Goal: Information Seeking & Learning: Learn about a topic

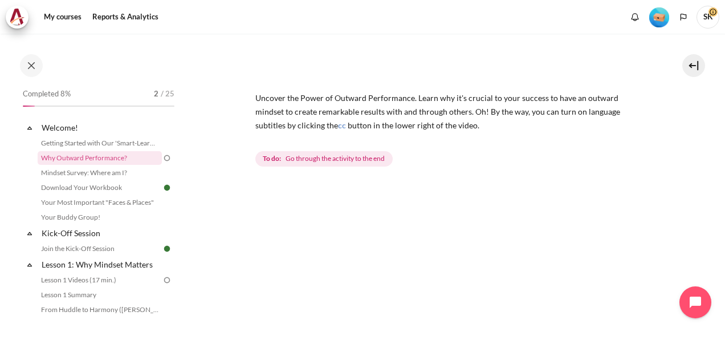
scroll to position [114, 0]
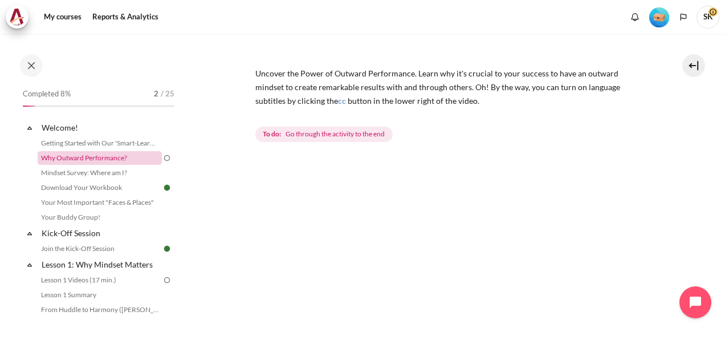
click at [120, 157] on link "Why Outward Performance?" at bounding box center [100, 158] width 124 height 14
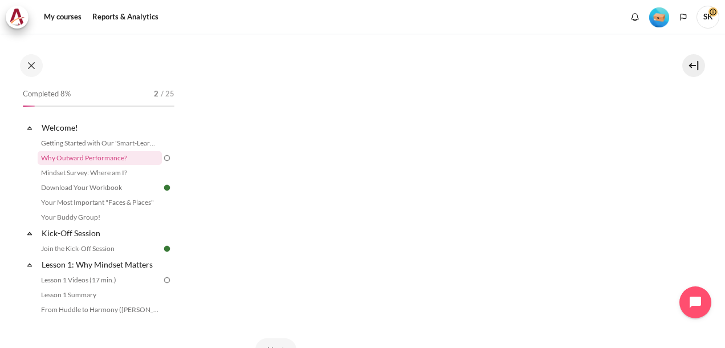
scroll to position [171, 0]
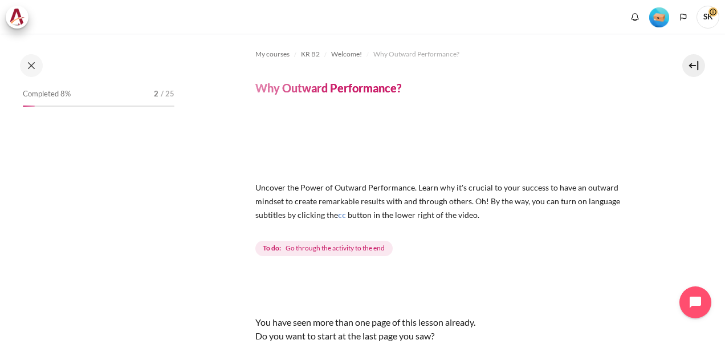
scroll to position [127, 0]
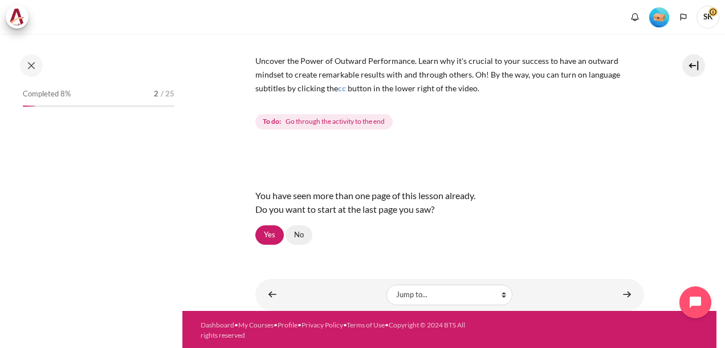
click at [301, 236] on link "No" at bounding box center [299, 234] width 27 height 19
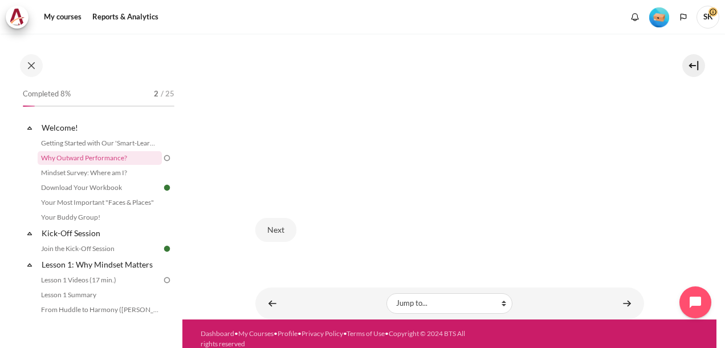
scroll to position [354, 0]
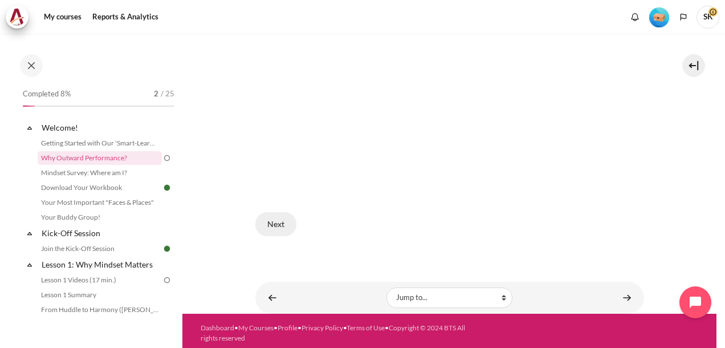
click at [269, 218] on button "Next" at bounding box center [276, 224] width 41 height 24
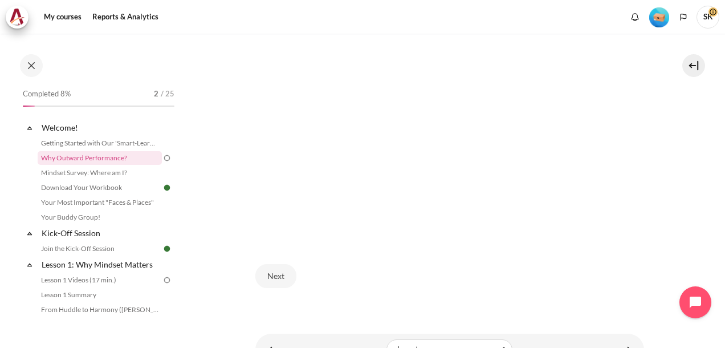
scroll to position [240, 0]
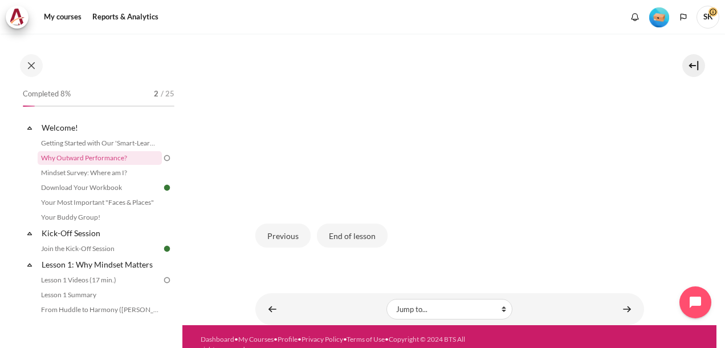
scroll to position [376, 0]
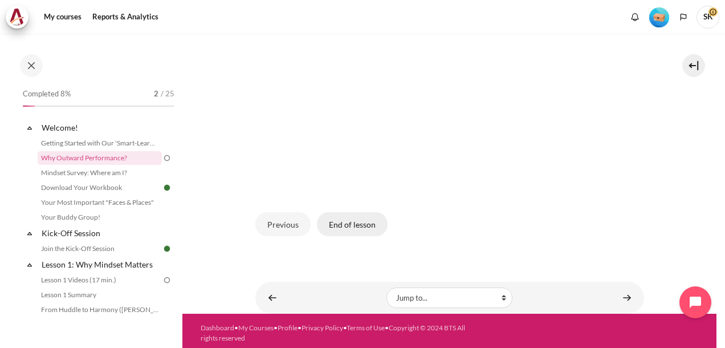
click at [335, 225] on button "End of lesson" at bounding box center [352, 224] width 71 height 24
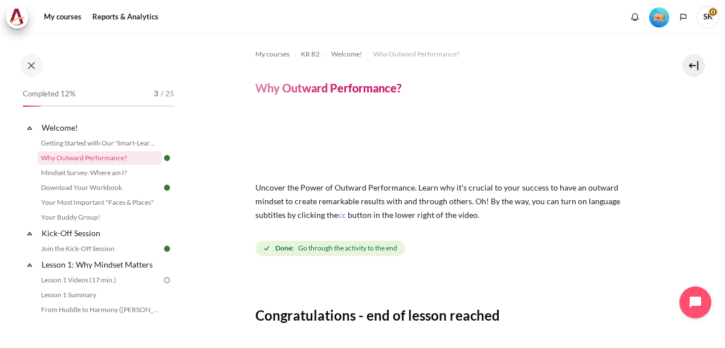
click at [709, 17] on span "SK" at bounding box center [708, 17] width 23 height 23
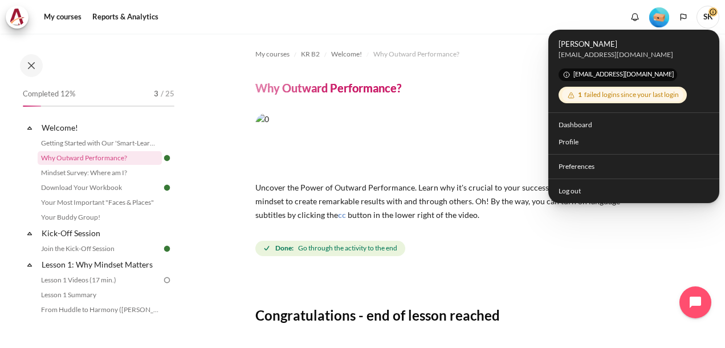
click at [709, 17] on span "SK" at bounding box center [708, 17] width 23 height 23
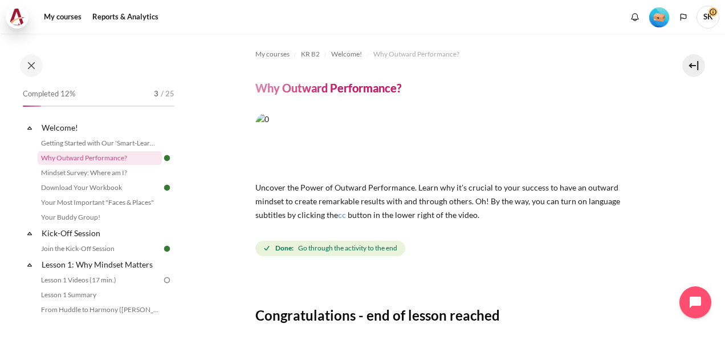
click at [25, 18] on img at bounding box center [17, 17] width 16 height 17
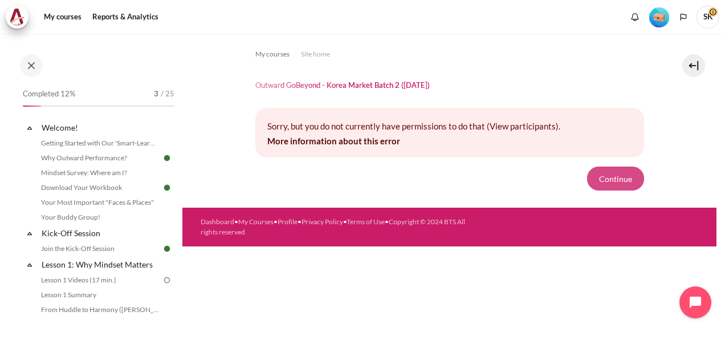
click at [613, 171] on button "Continue" at bounding box center [615, 179] width 57 height 24
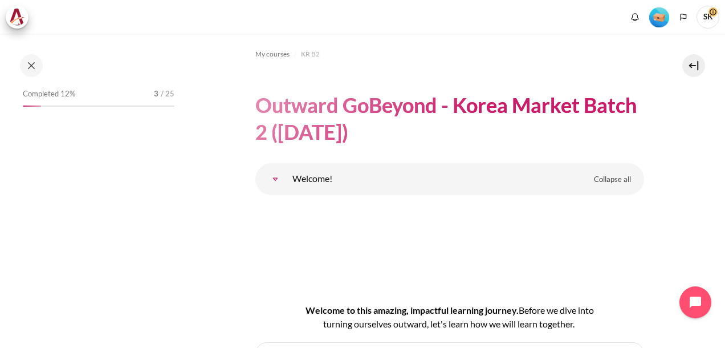
click at [717, 14] on span "SK" at bounding box center [708, 16] width 23 height 10
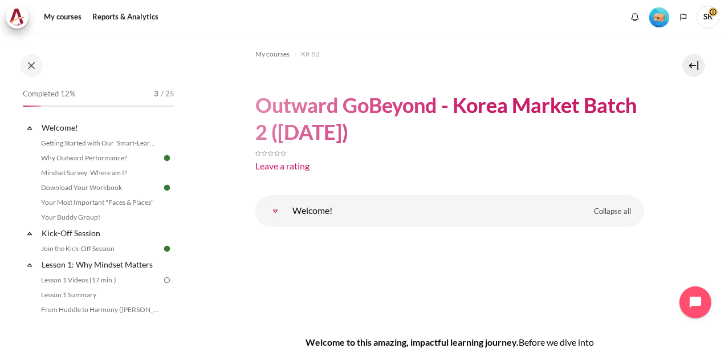
click at [714, 17] on span "SK" at bounding box center [708, 17] width 23 height 23
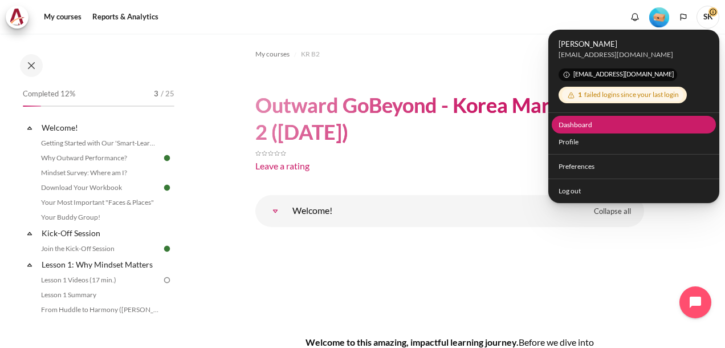
click at [627, 126] on link "Dashboard" at bounding box center [634, 125] width 165 height 18
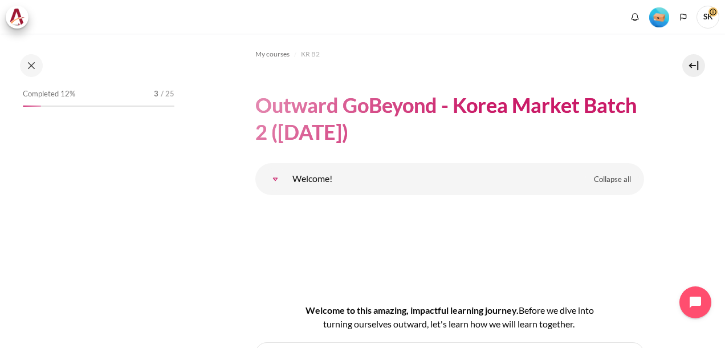
click at [709, 19] on span "SK" at bounding box center [708, 17] width 23 height 23
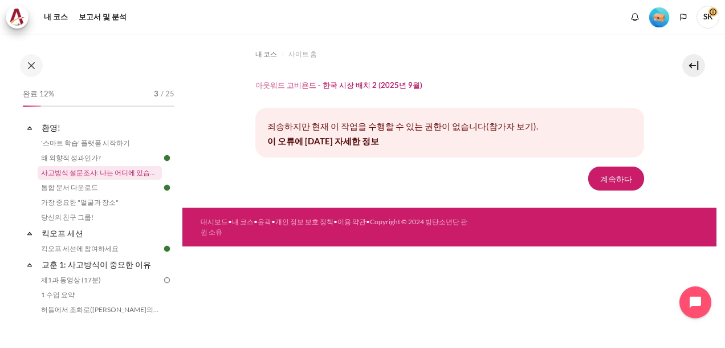
click at [132, 175] on link "사고방식 설문조사: 나는 어디에 있습니까?" at bounding box center [100, 173] width 124 height 14
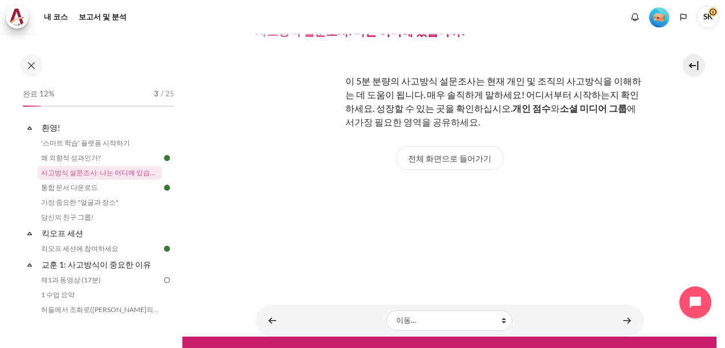
scroll to position [84, 0]
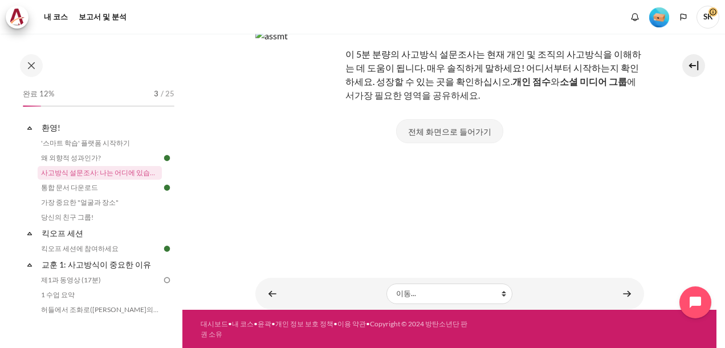
click at [454, 131] on button "전체 화면으로 들어가기" at bounding box center [449, 131] width 107 height 24
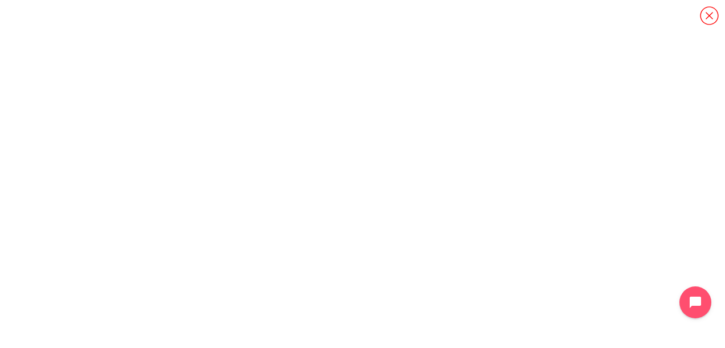
click at [705, 17] on icon "콘텐츠" at bounding box center [710, 16] width 20 height 20
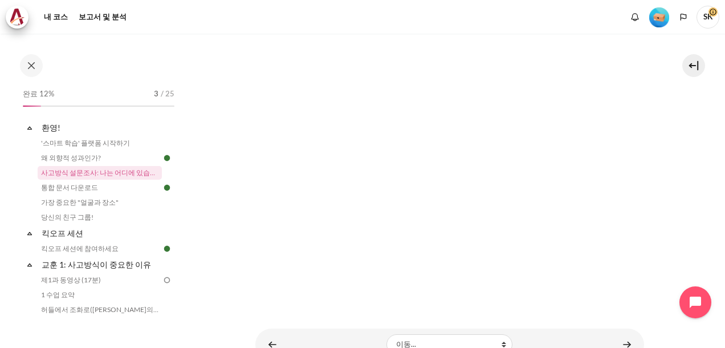
scroll to position [298, 0]
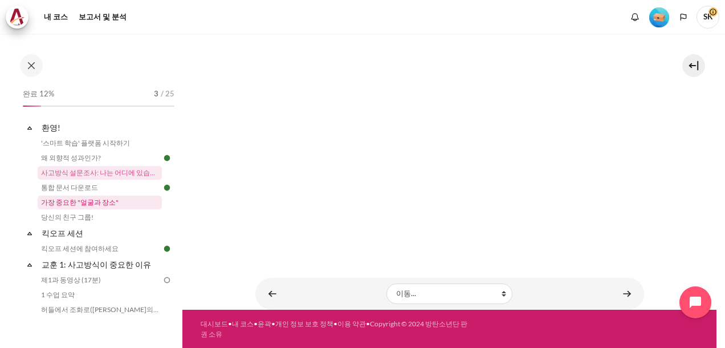
click at [109, 201] on link "가장 중요한 "얼굴과 장소"" at bounding box center [100, 203] width 124 height 14
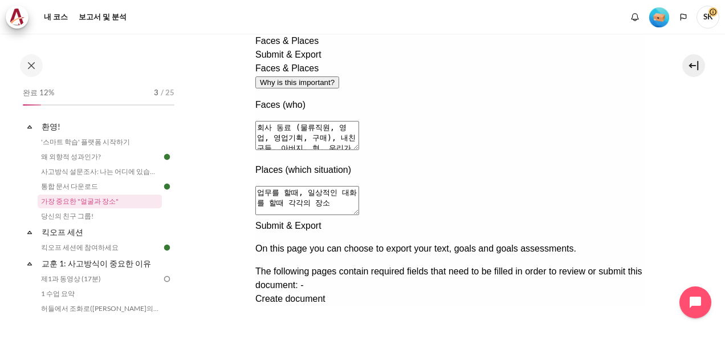
scroll to position [259, 0]
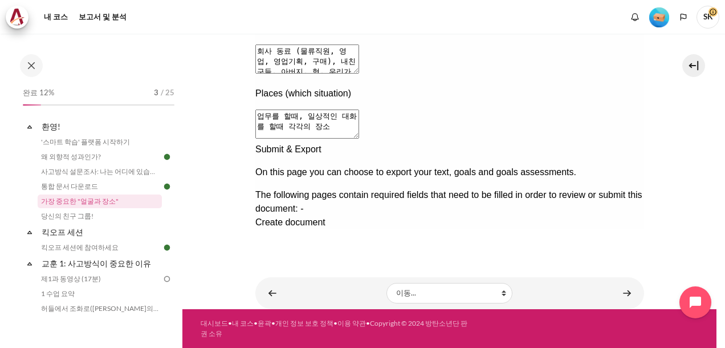
click at [625, 229] on div at bounding box center [449, 229] width 389 height 0
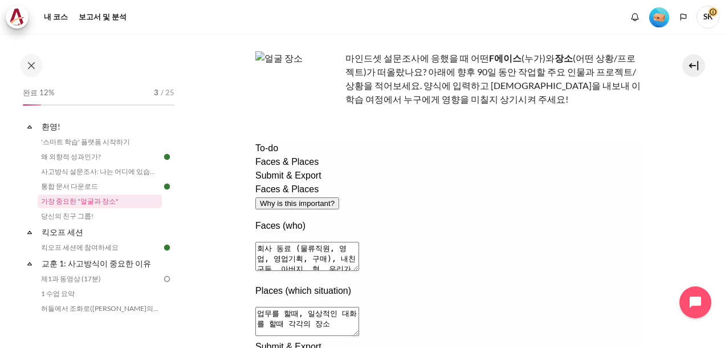
scroll to position [31, 0]
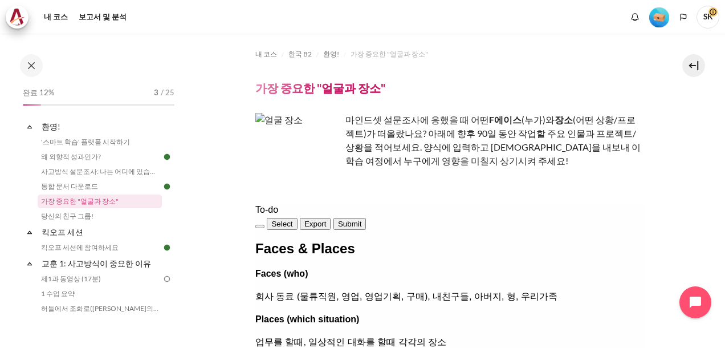
scroll to position [259, 0]
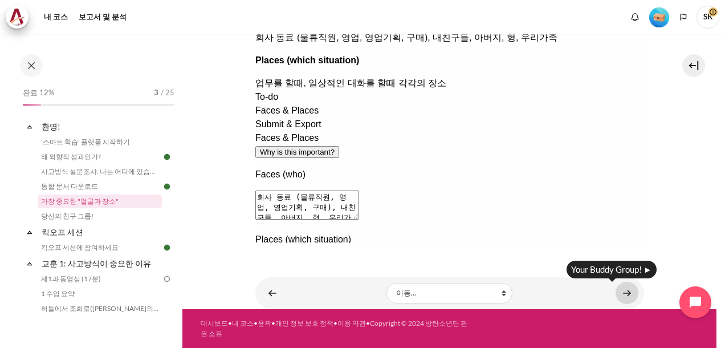
click at [621, 291] on link "콘텐츠" at bounding box center [627, 293] width 23 height 22
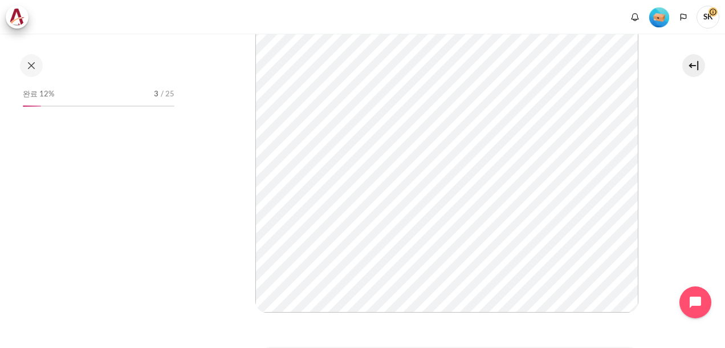
scroll to position [16, 0]
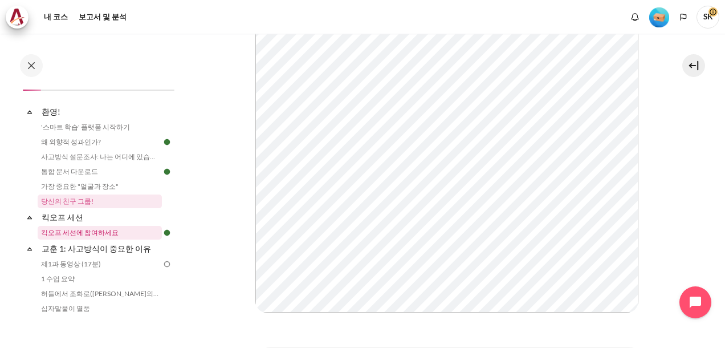
click at [116, 235] on link "킥오프 세션에 참여하세요" at bounding box center [100, 233] width 124 height 14
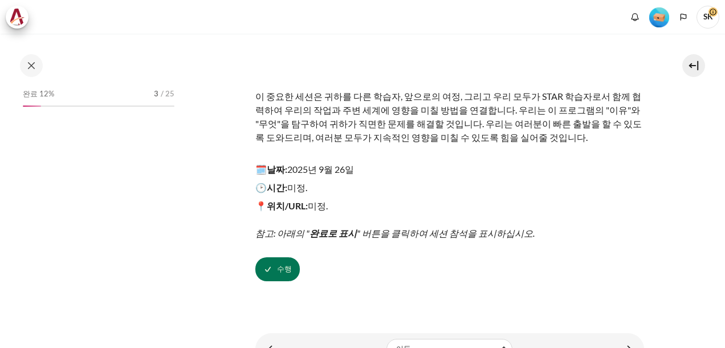
scroll to position [159, 0]
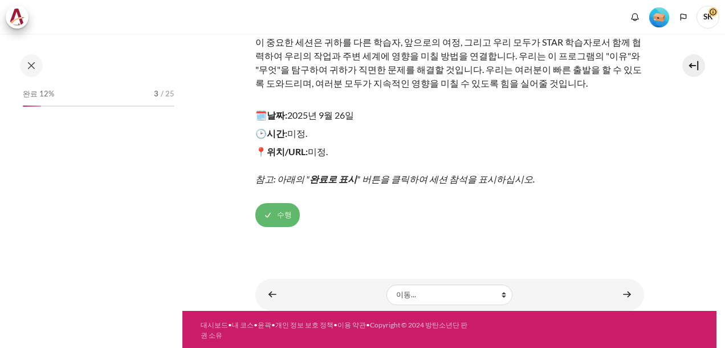
click at [285, 209] on span "수행" at bounding box center [284, 214] width 15 height 11
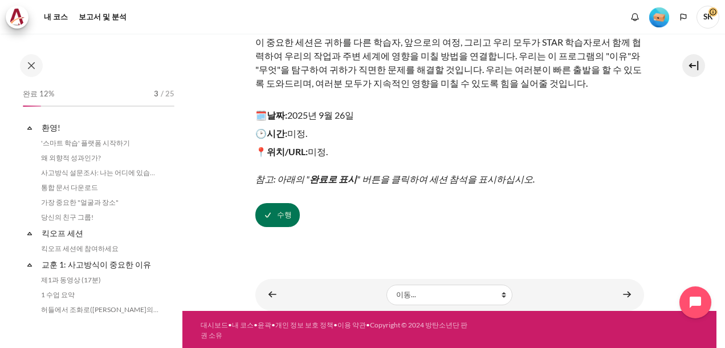
scroll to position [47, 0]
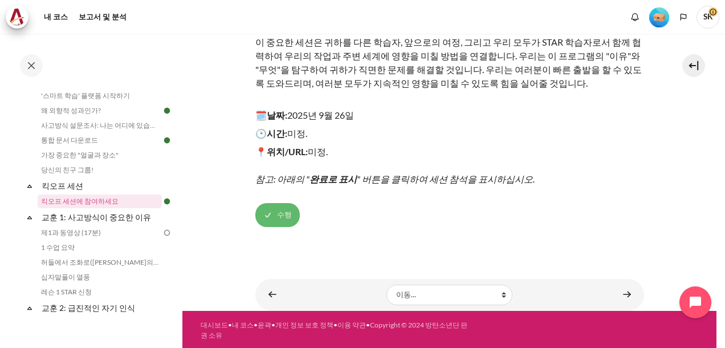
click at [269, 212] on button "수행" at bounding box center [278, 215] width 44 height 24
click at [283, 212] on button "완료로 표시" at bounding box center [284, 215] width 56 height 24
click at [107, 232] on link "제1과 동영상 (17분)" at bounding box center [100, 233] width 124 height 14
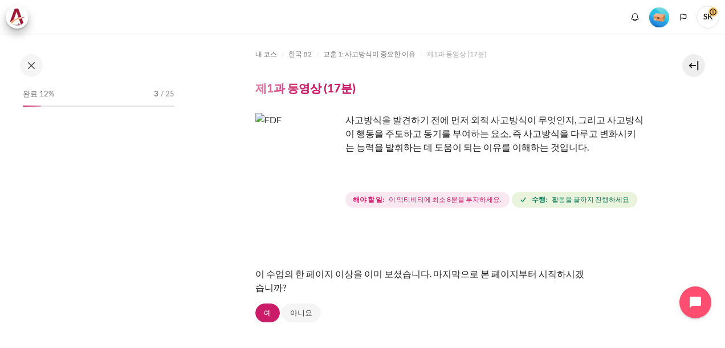
scroll to position [79, 0]
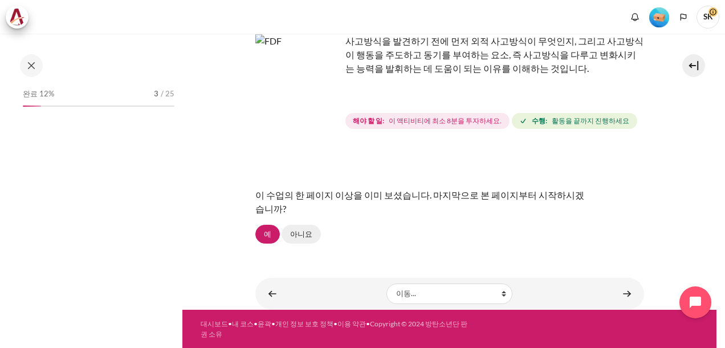
click at [293, 241] on link "아니요" at bounding box center [301, 234] width 39 height 19
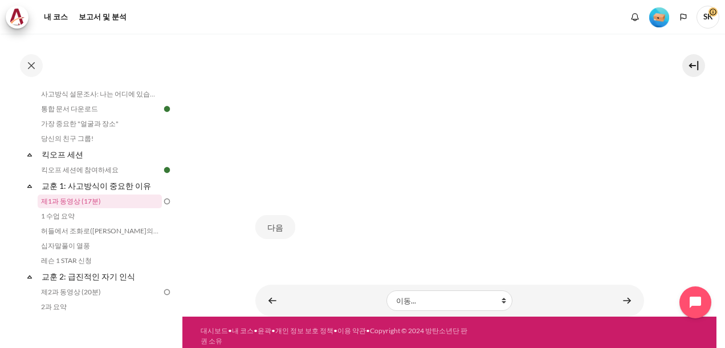
scroll to position [523, 0]
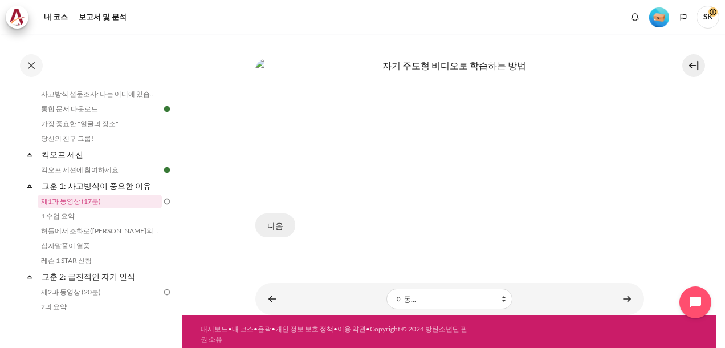
click at [269, 225] on button "다음" at bounding box center [276, 225] width 40 height 24
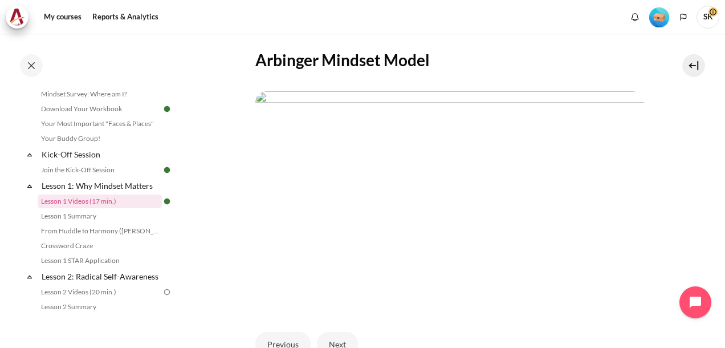
scroll to position [342, 0]
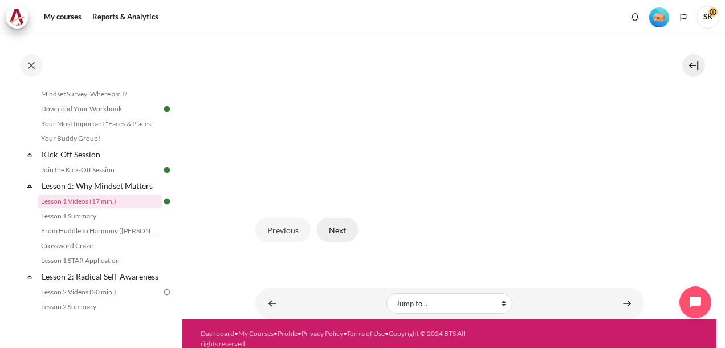
click at [350, 226] on button "Next" at bounding box center [337, 230] width 41 height 24
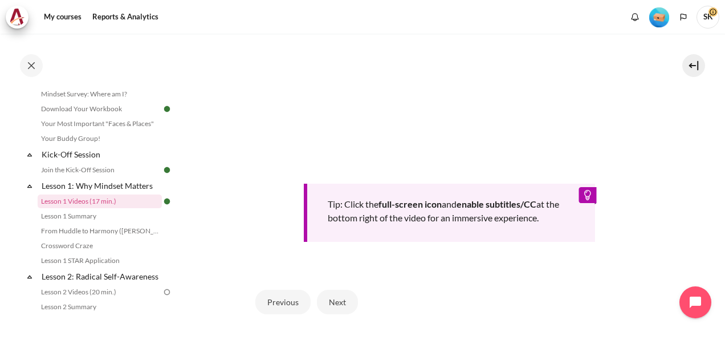
scroll to position [408, 0]
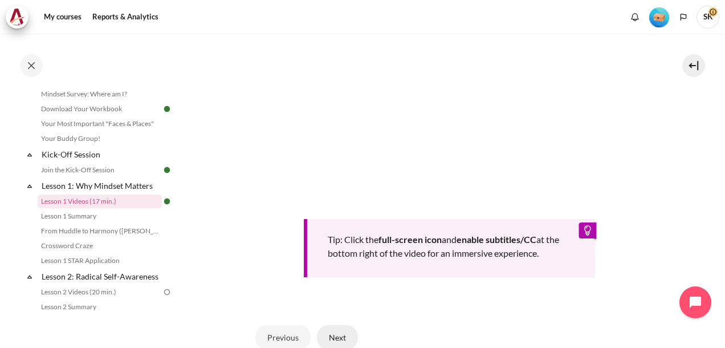
click at [346, 330] on button "Next" at bounding box center [337, 337] width 41 height 24
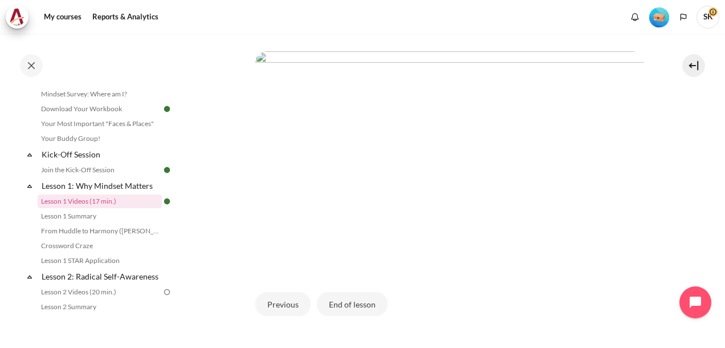
scroll to position [285, 0]
click at [376, 282] on button "End of lesson" at bounding box center [352, 287] width 71 height 24
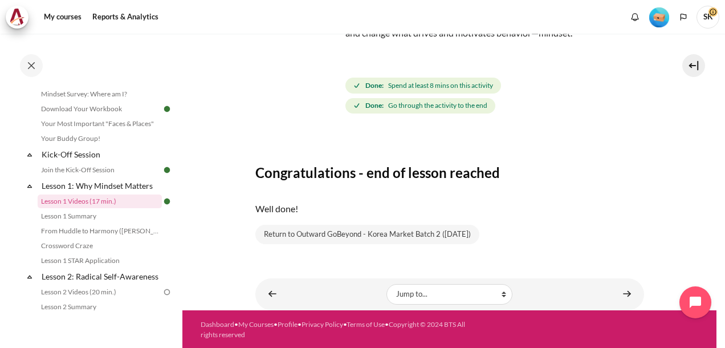
scroll to position [114, 0]
click at [105, 279] on link "Lesson 2: Radical Self-Awareness" at bounding box center [101, 276] width 122 height 15
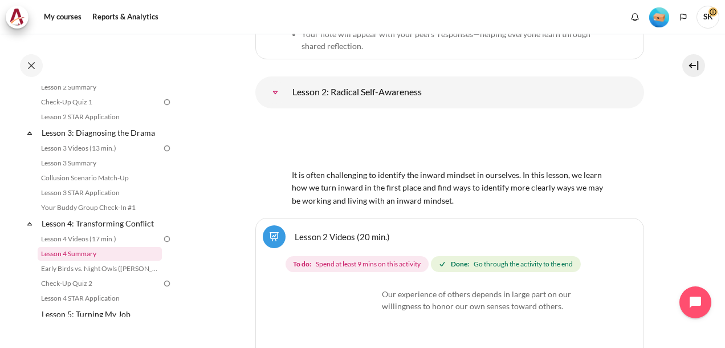
scroll to position [329, 0]
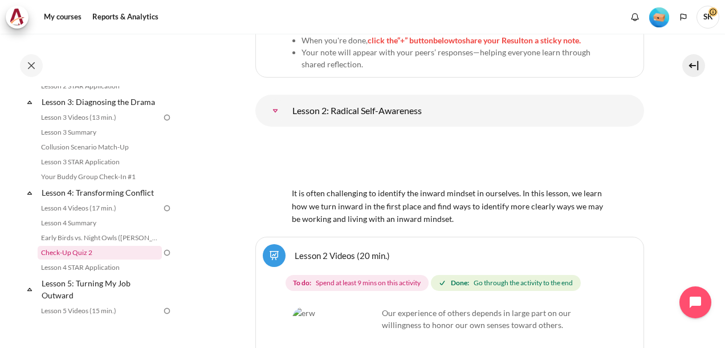
click at [128, 258] on link "Check-Up Quiz 2" at bounding box center [100, 253] width 124 height 14
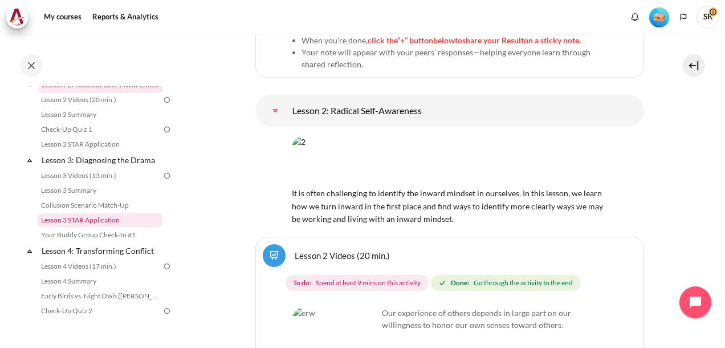
scroll to position [215, 0]
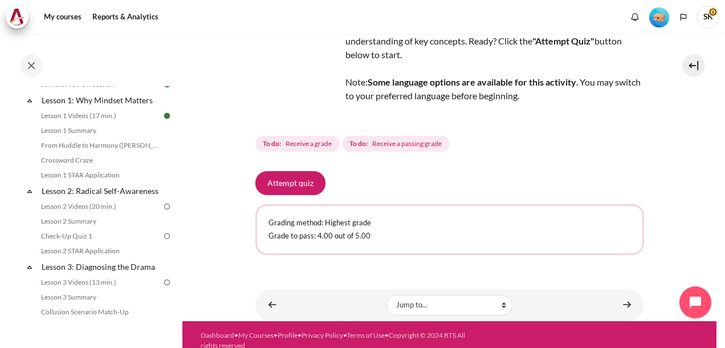
scroll to position [117, 0]
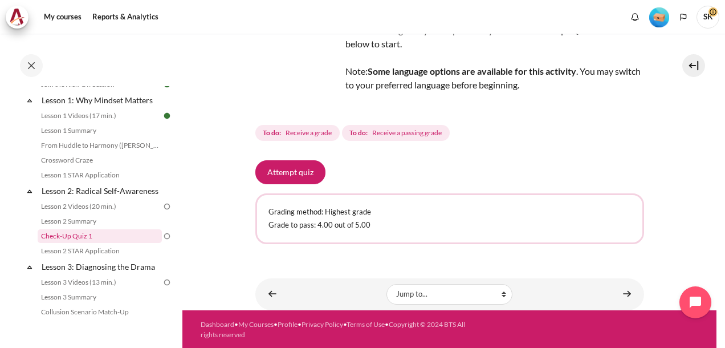
click at [76, 243] on link "Check-Up Quiz 1" at bounding box center [100, 236] width 124 height 14
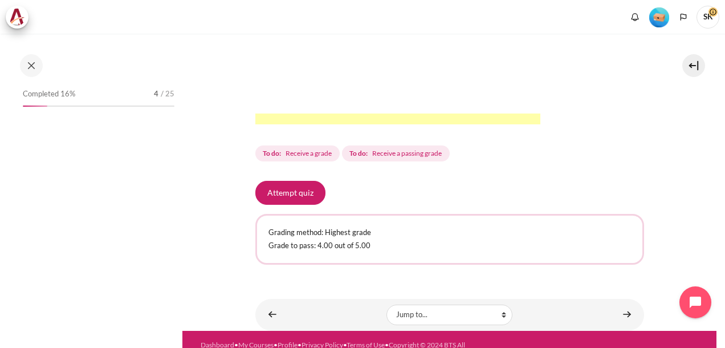
scroll to position [431, 0]
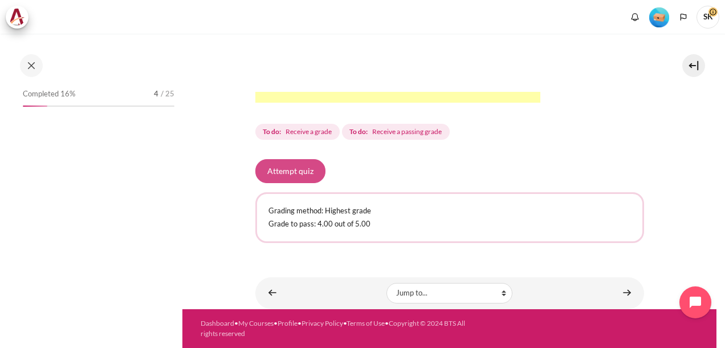
click at [296, 174] on button "Attempt quiz" at bounding box center [291, 171] width 70 height 24
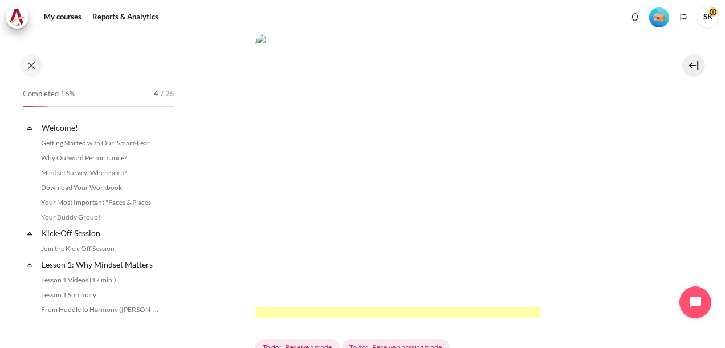
scroll to position [211, 0]
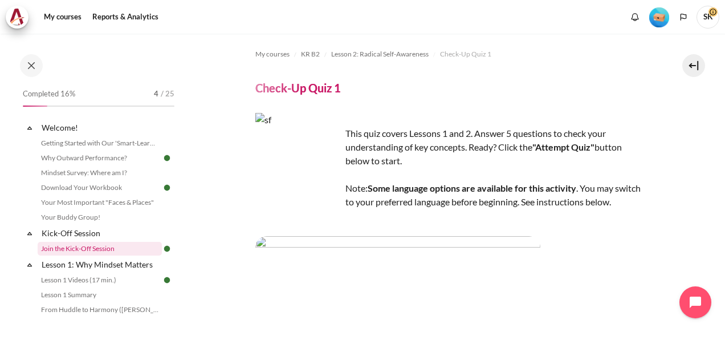
scroll to position [57, 0]
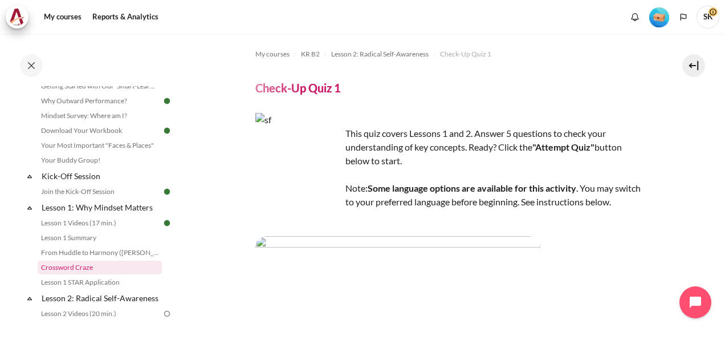
click at [88, 267] on link "Crossword Craze" at bounding box center [100, 268] width 124 height 14
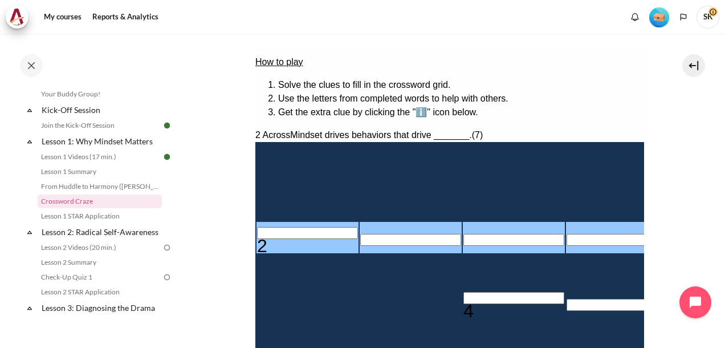
scroll to position [228, 0]
